Goal: Communication & Community: Answer question/provide support

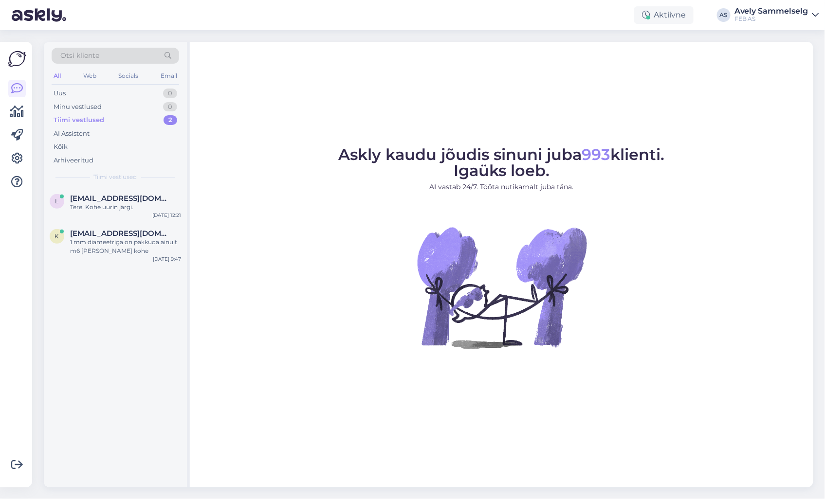
click at [95, 115] on div "Tiimi vestlused" at bounding box center [79, 120] width 51 height 10
click at [111, 204] on div "Tere! Kohe uurin järgi." at bounding box center [125, 207] width 111 height 9
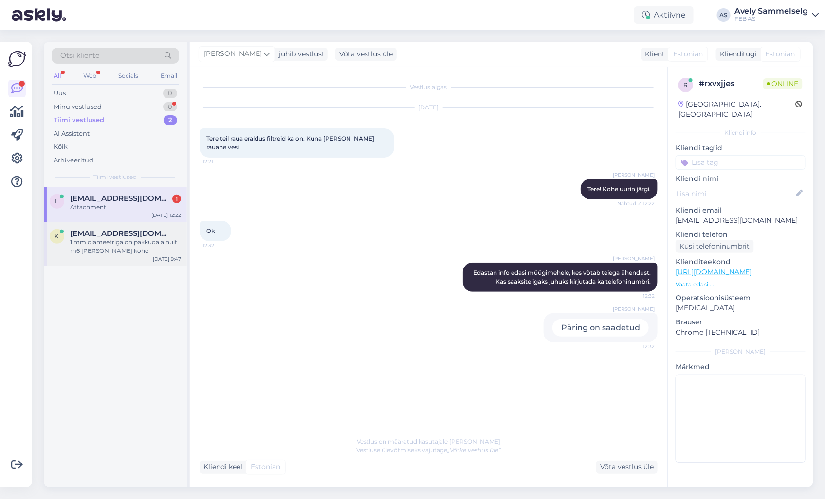
click at [138, 241] on div "1 mm diameetriga on pakkuda ainult m6 [PERSON_NAME] kohe" at bounding box center [125, 247] width 111 height 18
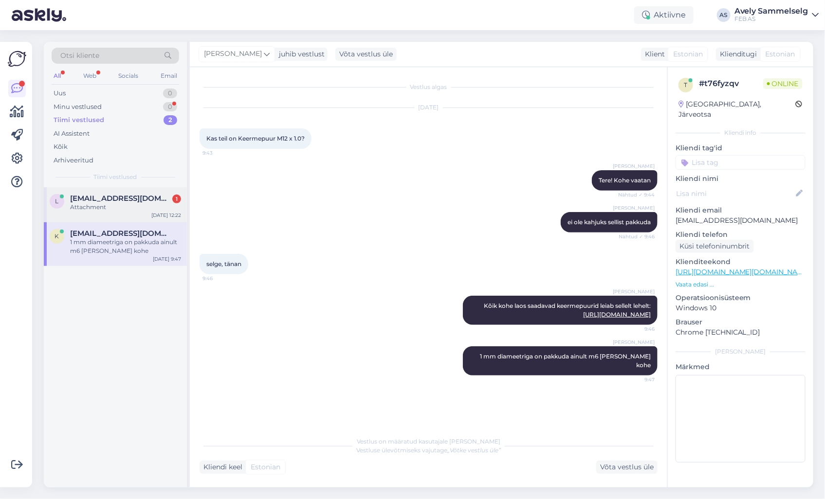
click at [110, 194] on span "[EMAIL_ADDRESS][DOMAIN_NAME]" at bounding box center [120, 198] width 101 height 9
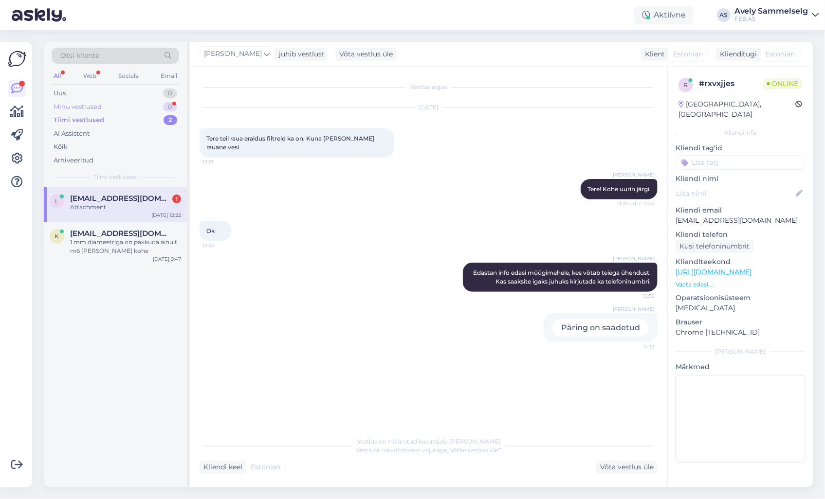
click at [123, 107] on div "Minu vestlused 0" at bounding box center [115, 107] width 127 height 14
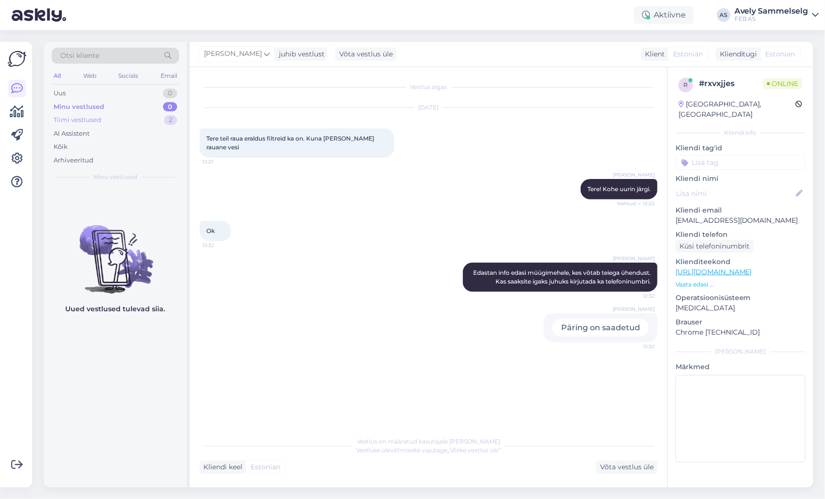
click at [123, 120] on div "Tiimi vestlused 2" at bounding box center [115, 120] width 127 height 14
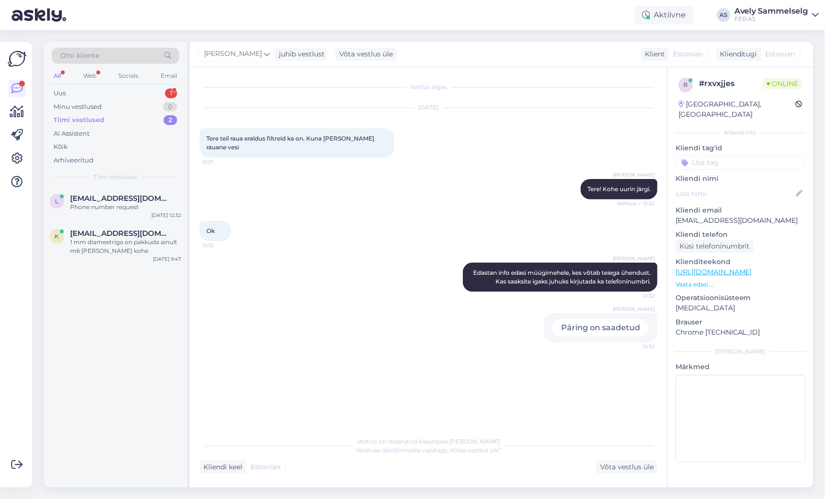
click at [118, 119] on div "Tiimi vestlused 2" at bounding box center [115, 120] width 127 height 14
click at [108, 107] on div "Minu vestlused 0" at bounding box center [115, 107] width 127 height 14
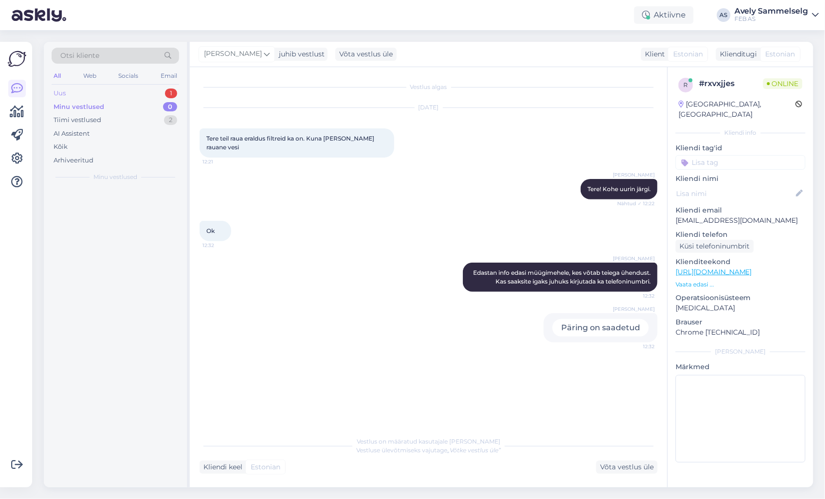
click at [112, 93] on div "Uus 1" at bounding box center [115, 94] width 127 height 14
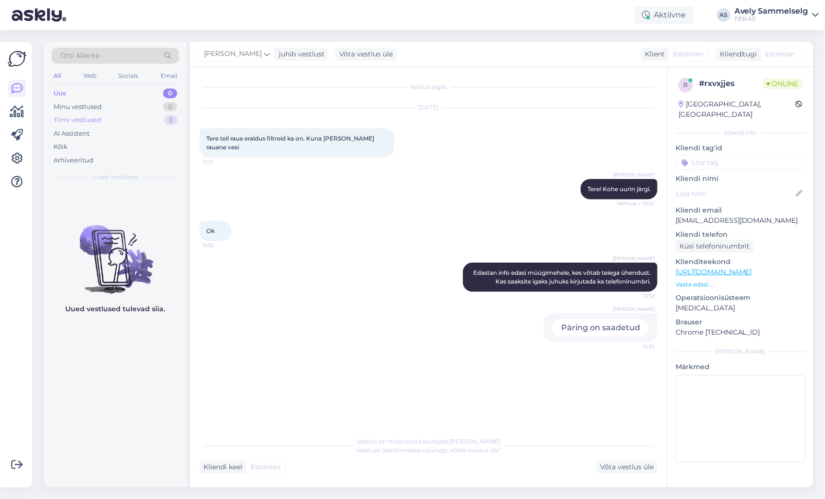
click at [101, 125] on div "Tiimi vestlused 3" at bounding box center [115, 120] width 127 height 14
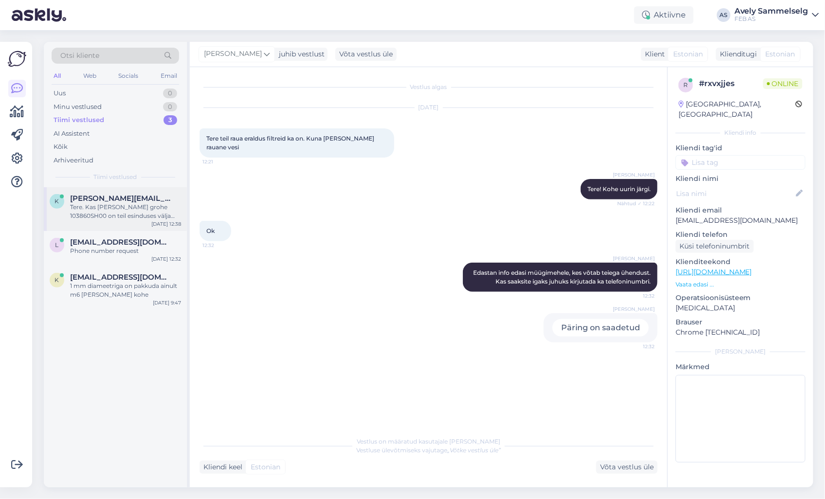
click at [98, 203] on div "Tere. Kas [PERSON_NAME] grohe 103860SH00 on teil esinduses välja pandud?" at bounding box center [125, 212] width 111 height 18
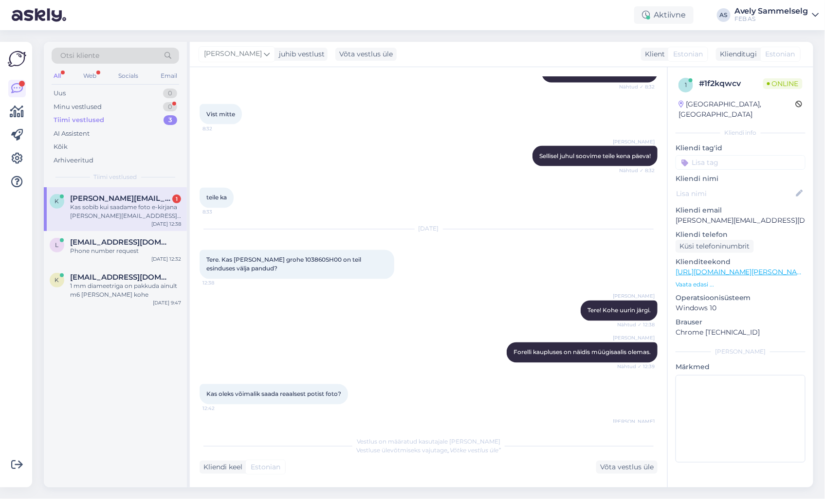
scroll to position [672, 0]
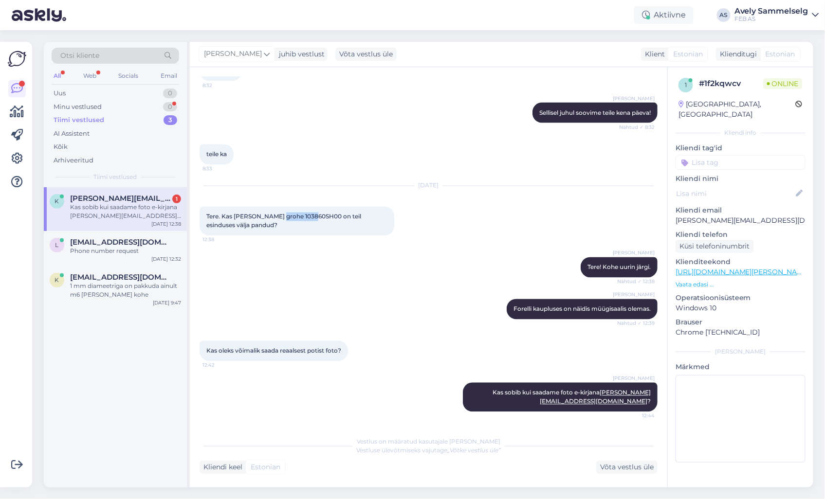
drag, startPoint x: 312, startPoint y: 216, endPoint x: 278, endPoint y: 217, distance: 34.5
click at [278, 217] on span "Tere. Kas [PERSON_NAME] grohe 103860SH00 on teil esinduses välja pandud?" at bounding box center [284, 221] width 156 height 16
copy span "103860SH00"
click at [117, 100] on div "Minu vestlused 0" at bounding box center [115, 107] width 127 height 14
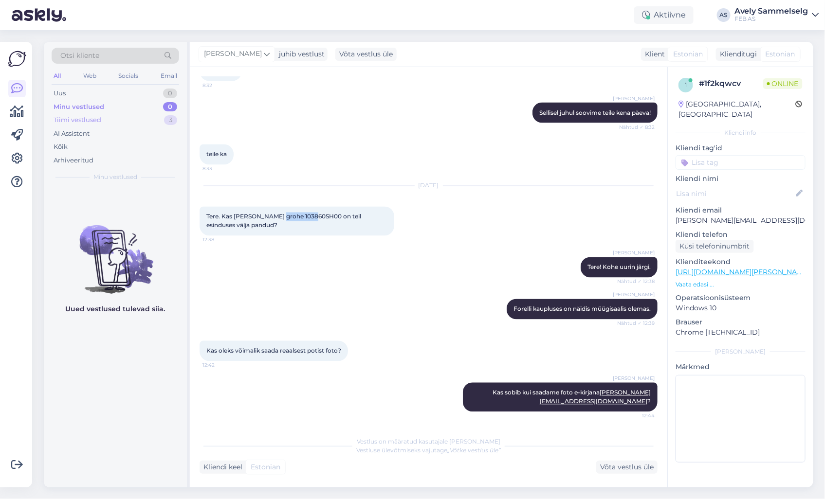
click at [120, 123] on div "Tiimi vestlused 3" at bounding box center [115, 120] width 127 height 14
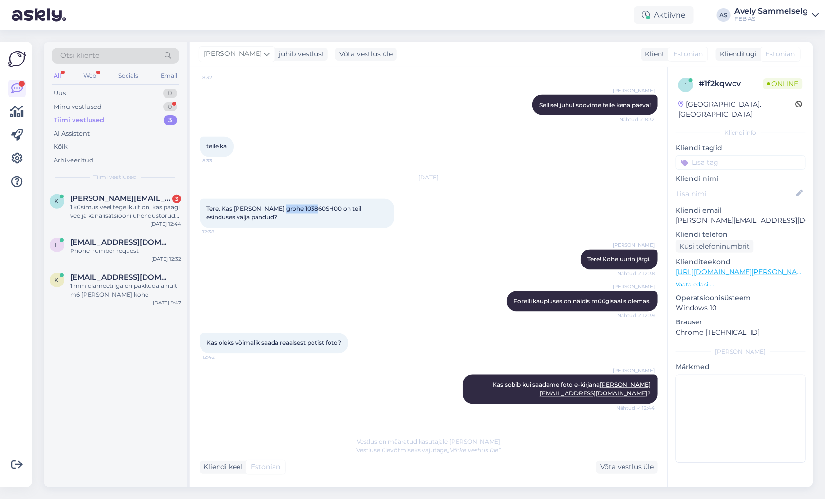
scroll to position [857, 0]
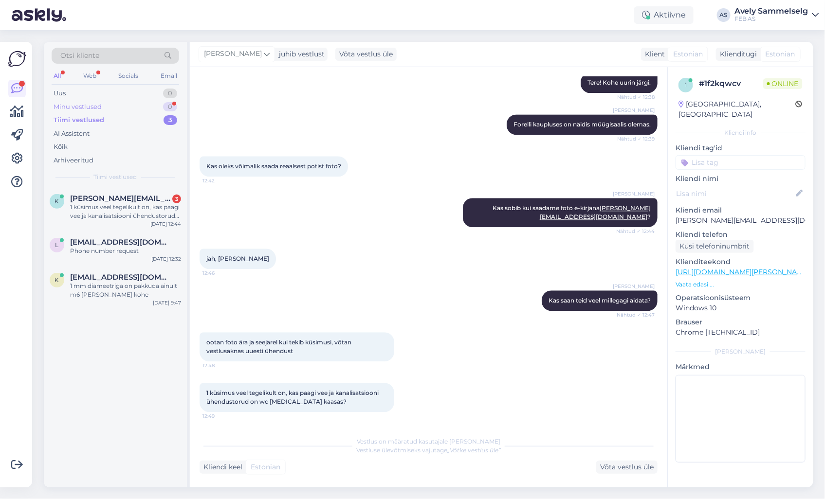
click at [125, 105] on div "Minu vestlused 0" at bounding box center [115, 107] width 127 height 14
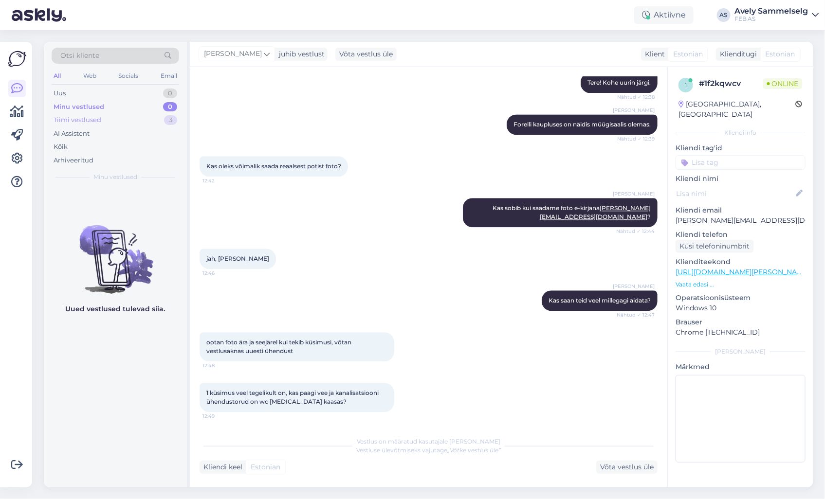
click at [117, 118] on div "Tiimi vestlused 3" at bounding box center [115, 120] width 127 height 14
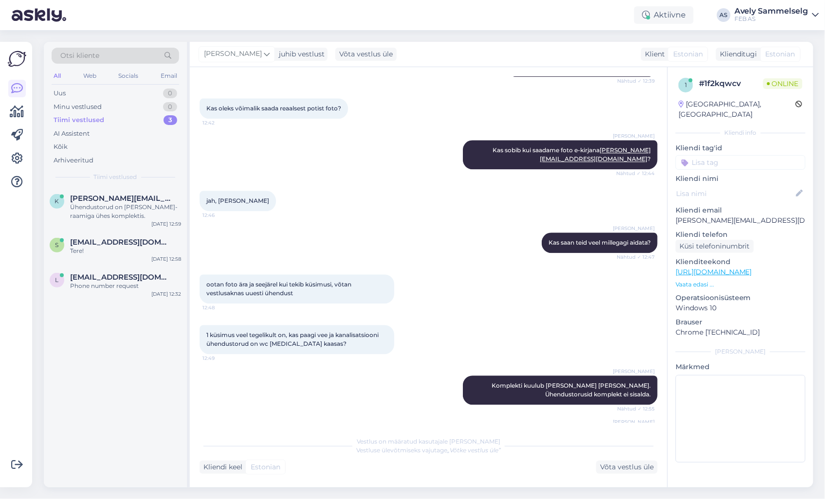
scroll to position [949, 0]
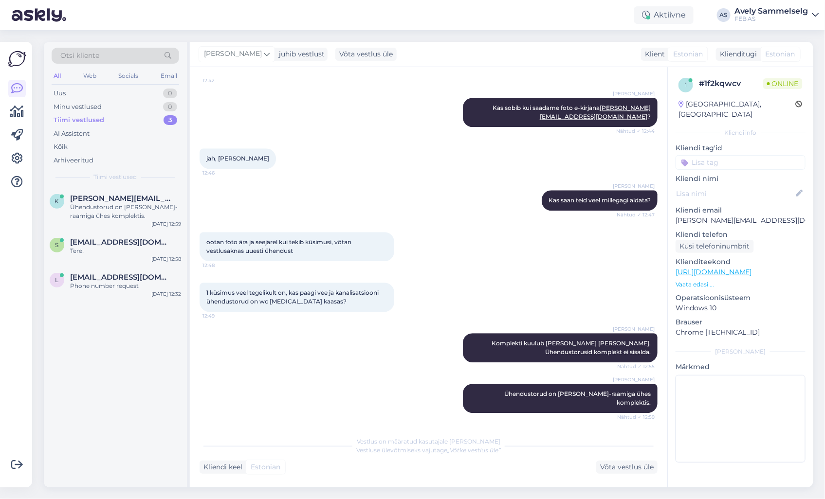
click at [102, 120] on div "Tiimi vestlused" at bounding box center [79, 120] width 51 height 10
click at [137, 208] on div "Tere!" at bounding box center [125, 207] width 111 height 9
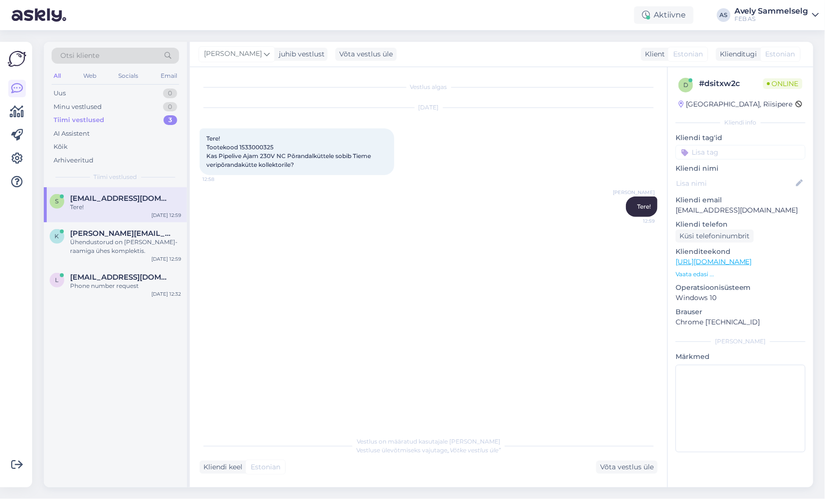
scroll to position [0, 0]
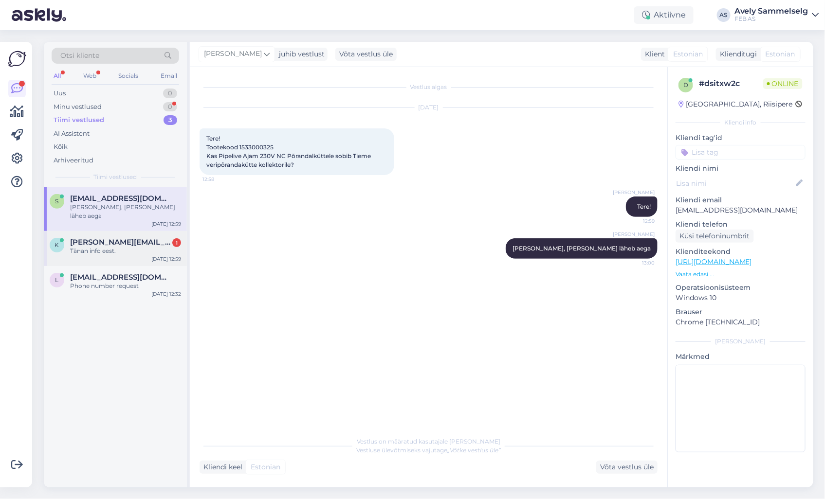
click at [105, 238] on span "[PERSON_NAME][EMAIL_ADDRESS][DOMAIN_NAME]" at bounding box center [120, 242] width 101 height 9
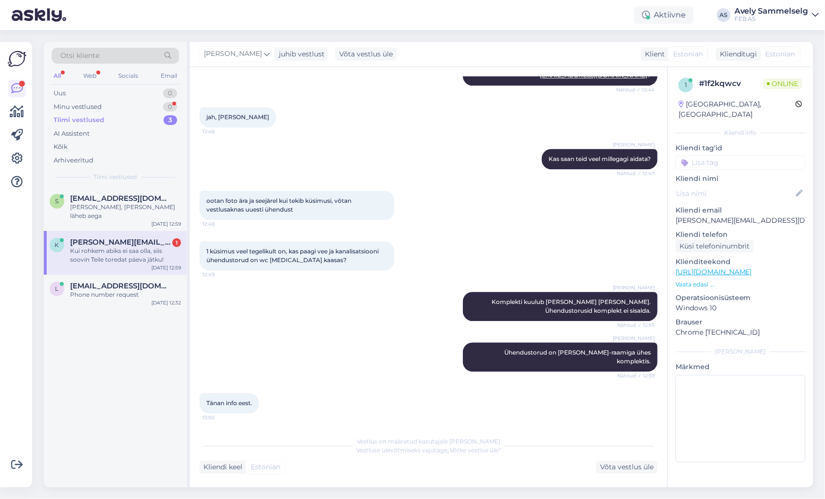
scroll to position [1042, 0]
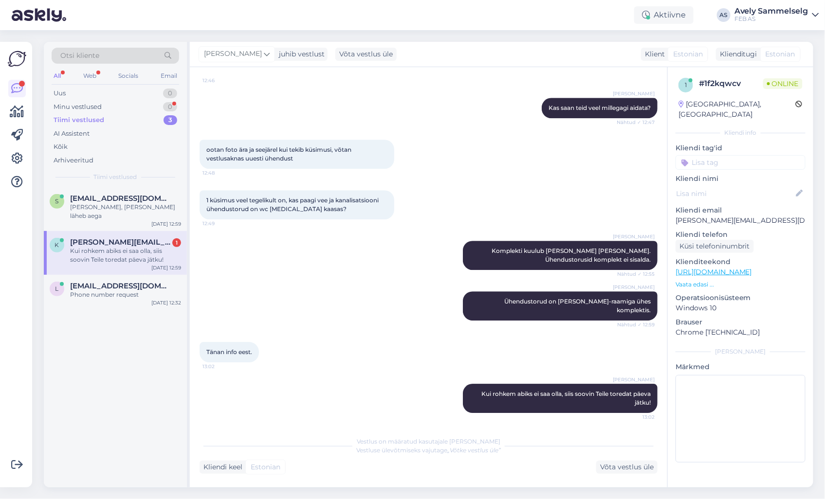
click at [105, 247] on div "Kui rohkem abiks ei saa olla, siis soovin Teile toredat päeva jätku!" at bounding box center [125, 256] width 111 height 18
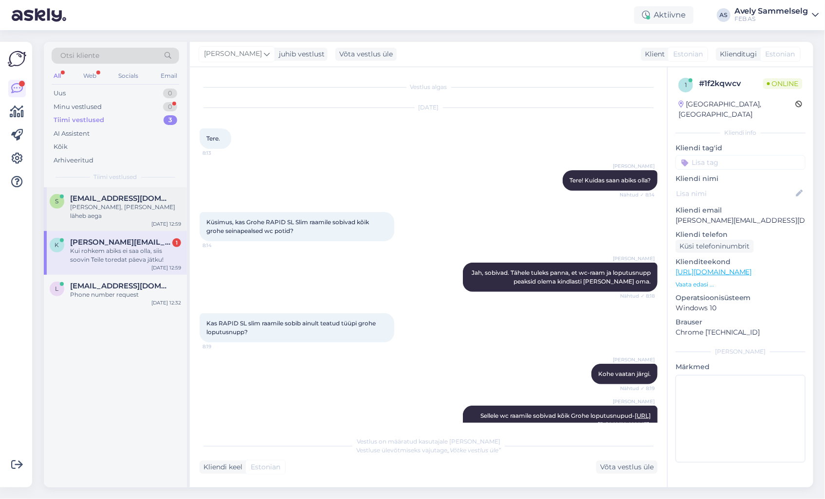
click at [115, 193] on div "s [EMAIL_ADDRESS][DOMAIN_NAME] Uurin, natuke läheb aega [DATE] 12:59" at bounding box center [115, 209] width 143 height 44
